Goal: Navigation & Orientation: Find specific page/section

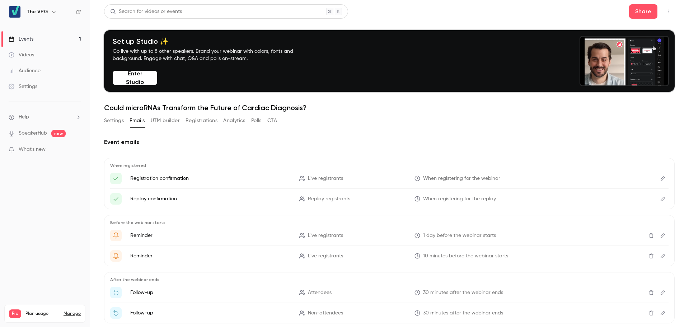
click at [59, 39] on link "Events 1" at bounding box center [45, 39] width 90 height 16
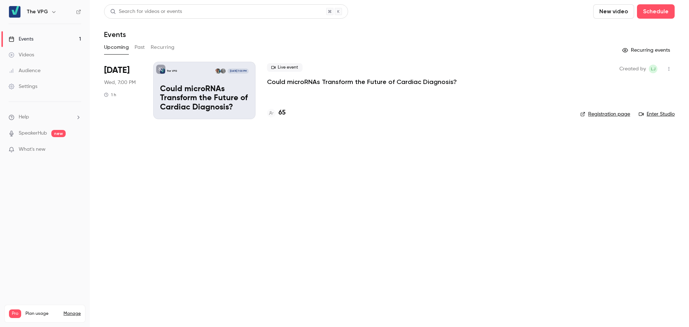
click at [268, 157] on main "Search for videos or events New video Schedule Events Upcoming Past Recurring R…" at bounding box center [389, 163] width 599 height 327
click at [160, 144] on main "Search for videos or events New video Schedule Events Upcoming Past Recurring R…" at bounding box center [389, 163] width 599 height 327
